Goal: Information Seeking & Learning: Learn about a topic

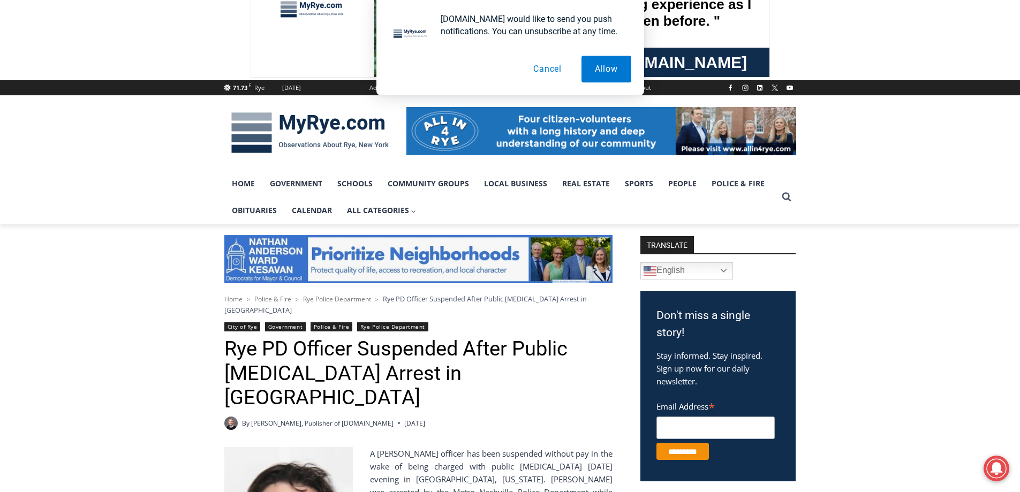
scroll to position [214, 0]
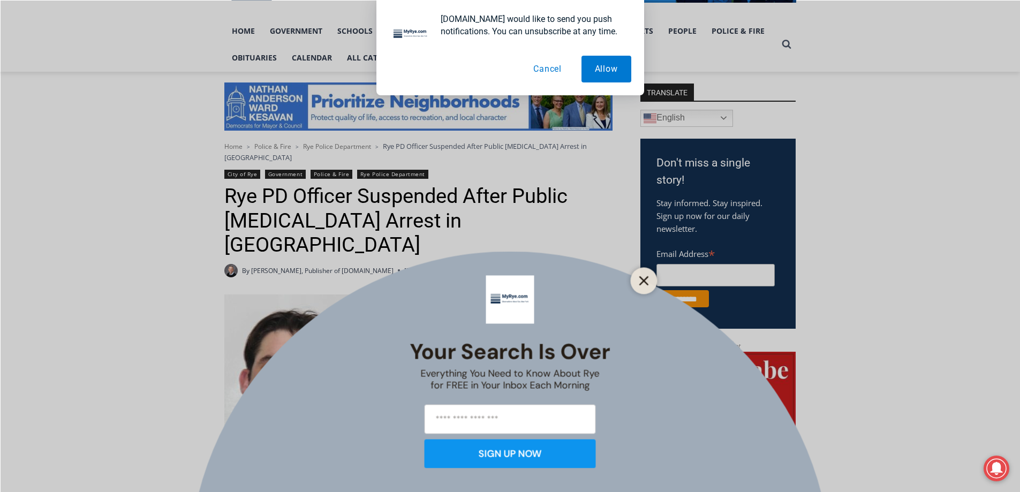
click at [643, 277] on icon "Close" at bounding box center [644, 281] width 10 height 10
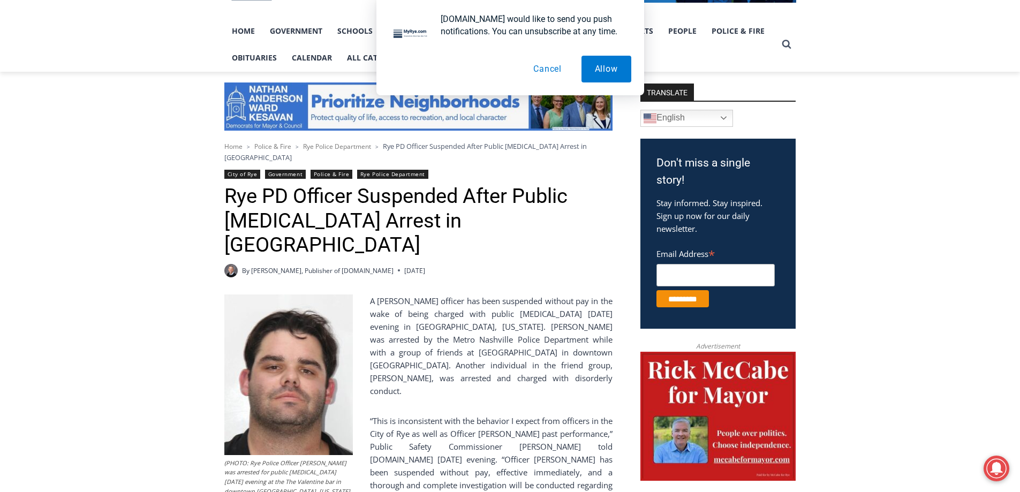
click at [544, 77] on button "Cancel" at bounding box center [547, 69] width 55 height 27
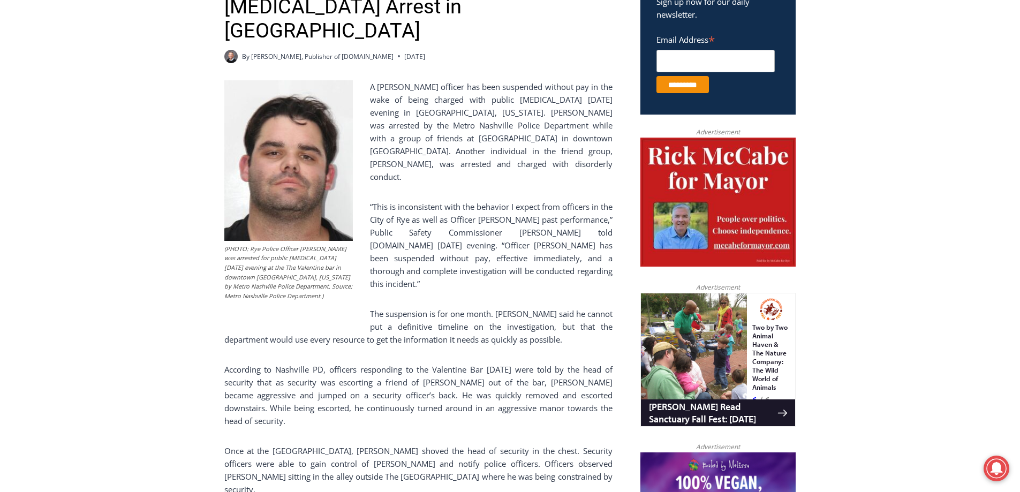
scroll to position [375, 0]
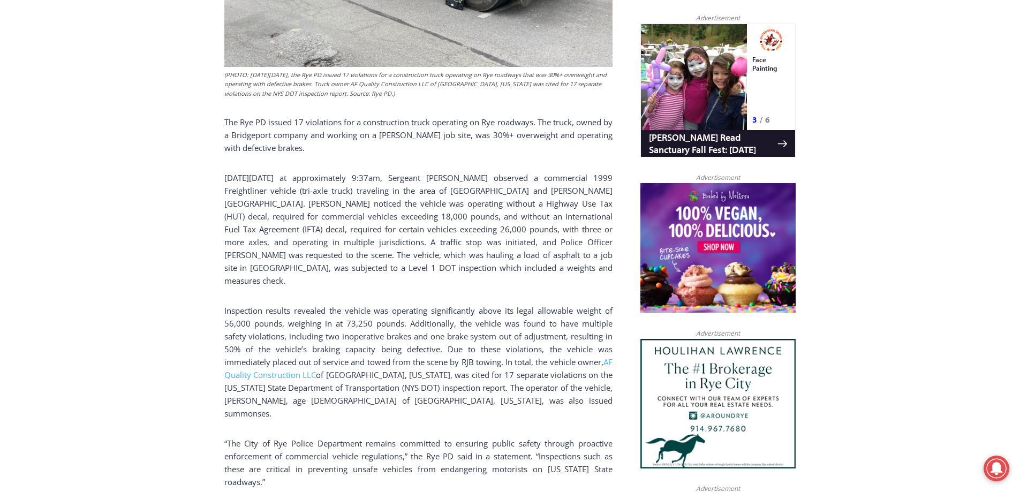
scroll to position [803, 0]
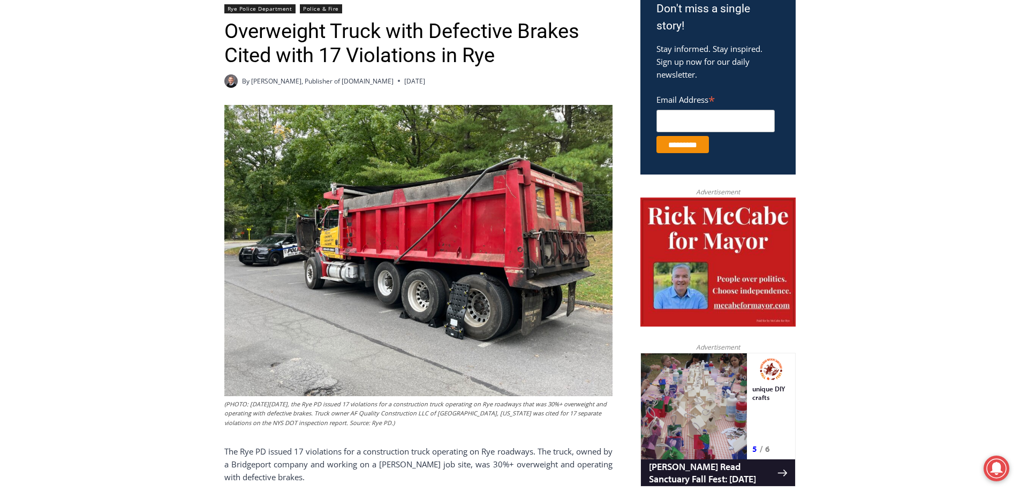
scroll to position [321, 0]
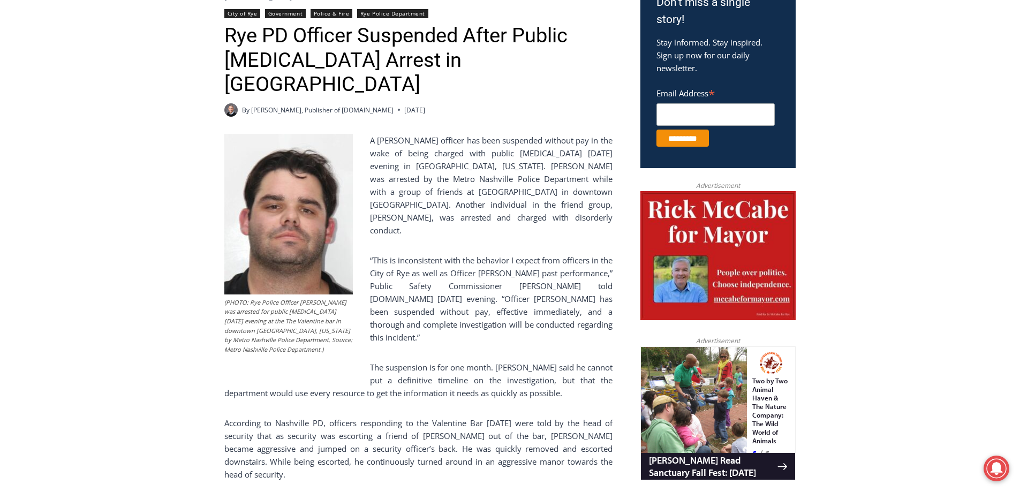
scroll to position [321, 0]
